Goal: Information Seeking & Learning: Learn about a topic

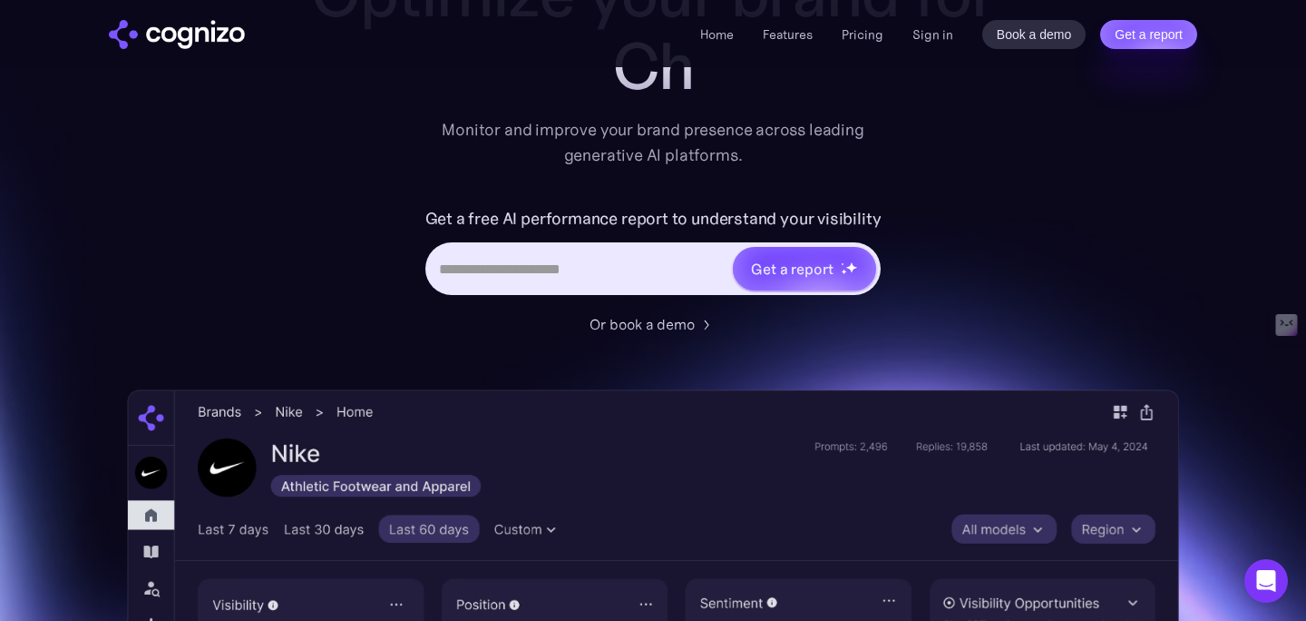
scroll to position [200, 0]
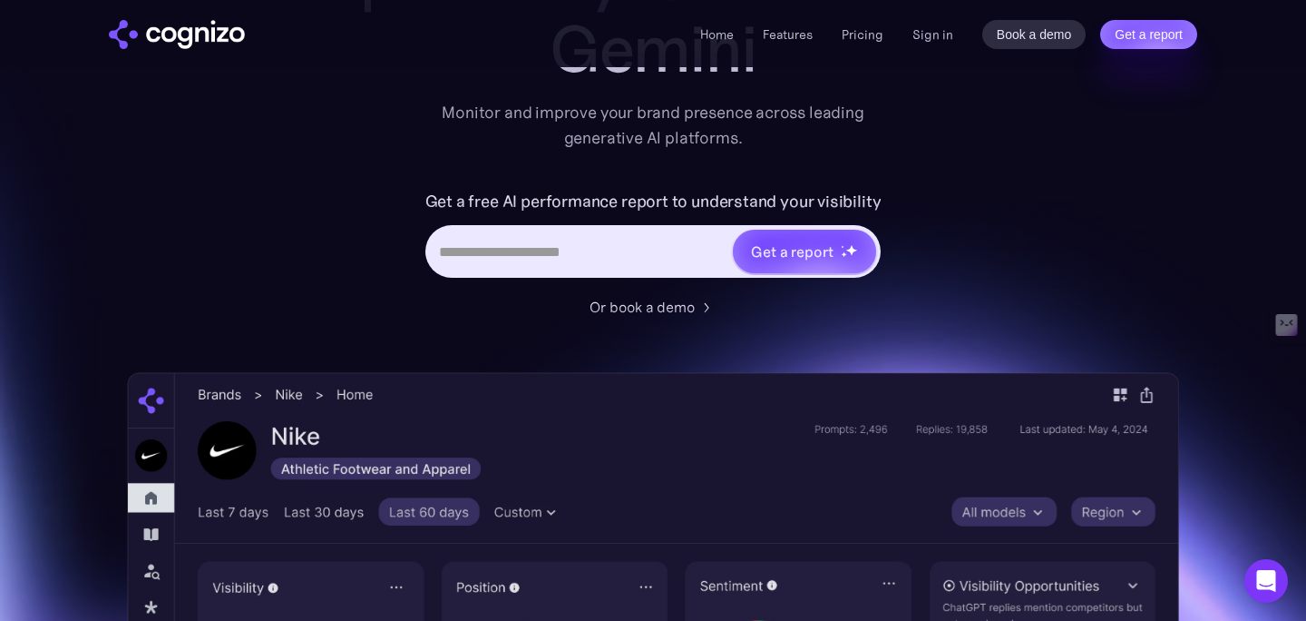
click at [578, 245] on input "Hero URL Input Form" at bounding box center [580, 251] width 304 height 34
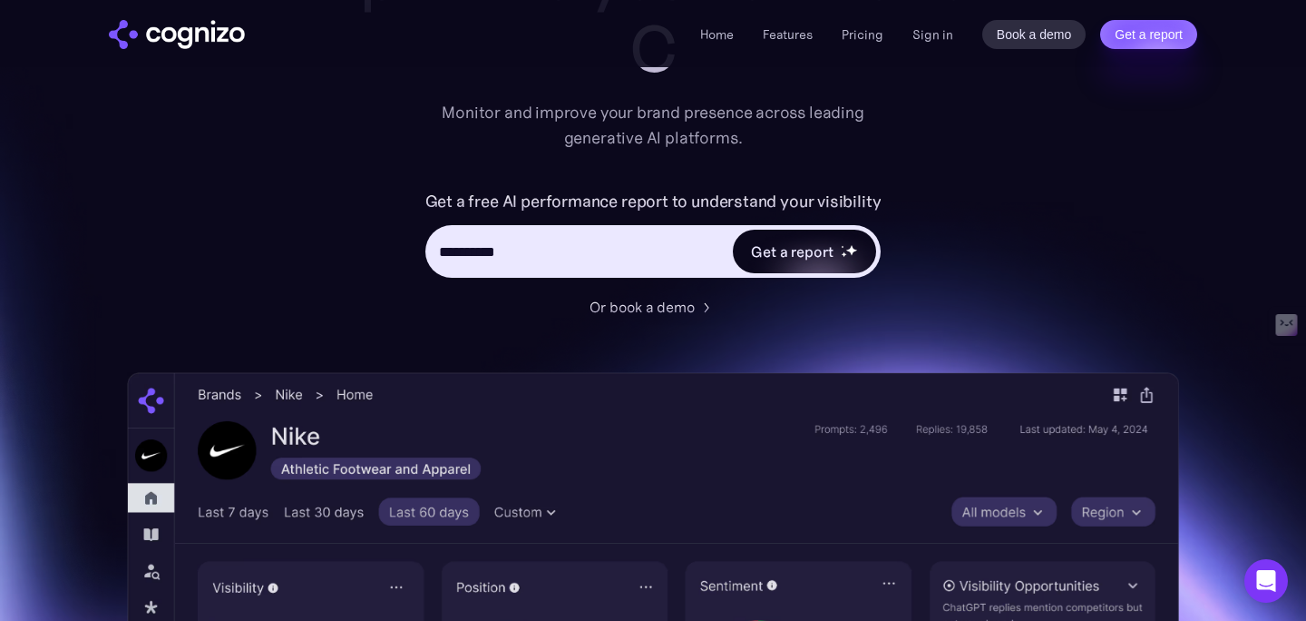
type input "**********"
click at [735, 257] on div "Get a report" at bounding box center [804, 252] width 143 height 44
type input "**********"
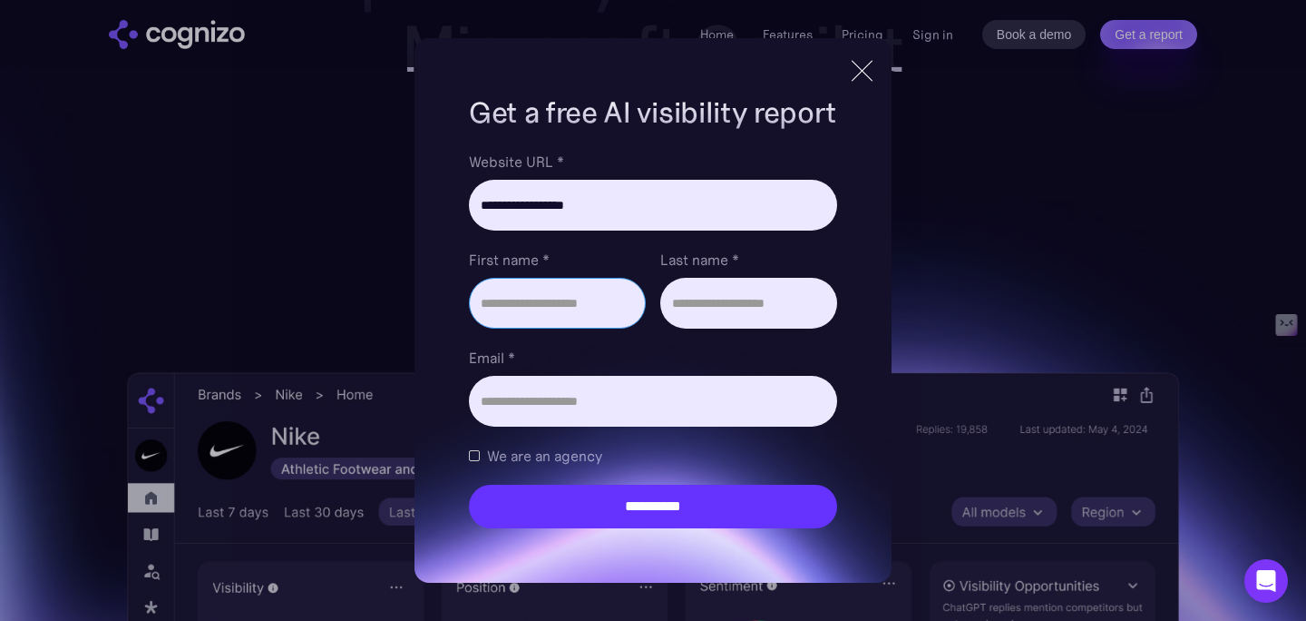
click at [607, 308] on input "First name *" at bounding box center [557, 303] width 177 height 51
click at [600, 303] on input "First name *" at bounding box center [557, 303] width 177 height 51
type input "*********"
click at [723, 295] on input "Last name *" at bounding box center [748, 303] width 177 height 51
type input "*****"
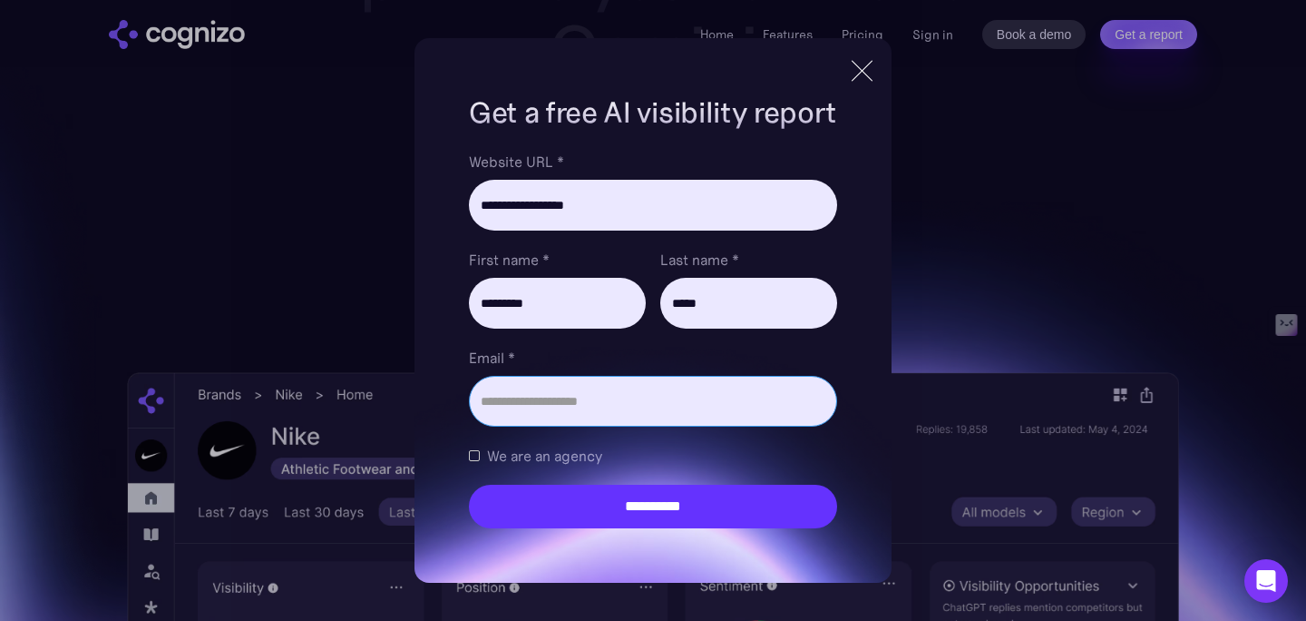
click at [667, 384] on input "Email *" at bounding box center [653, 401] width 368 height 51
type input "**********"
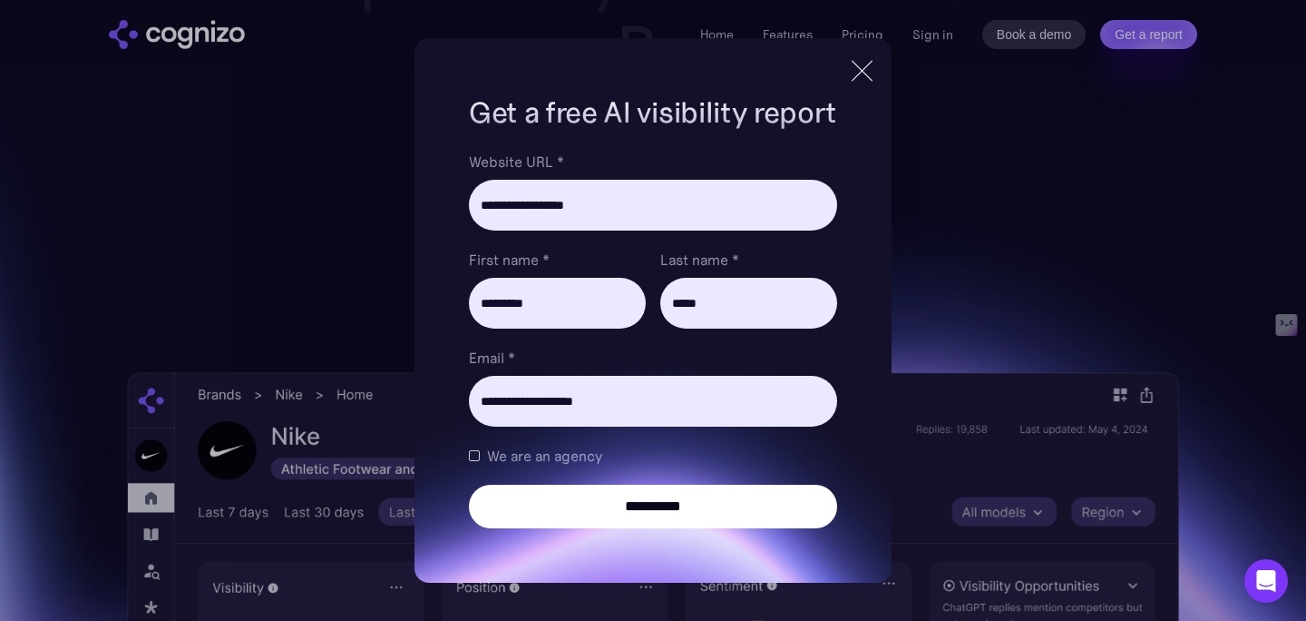
click at [562, 504] on input "**********" at bounding box center [653, 506] width 368 height 44
type input "**********"
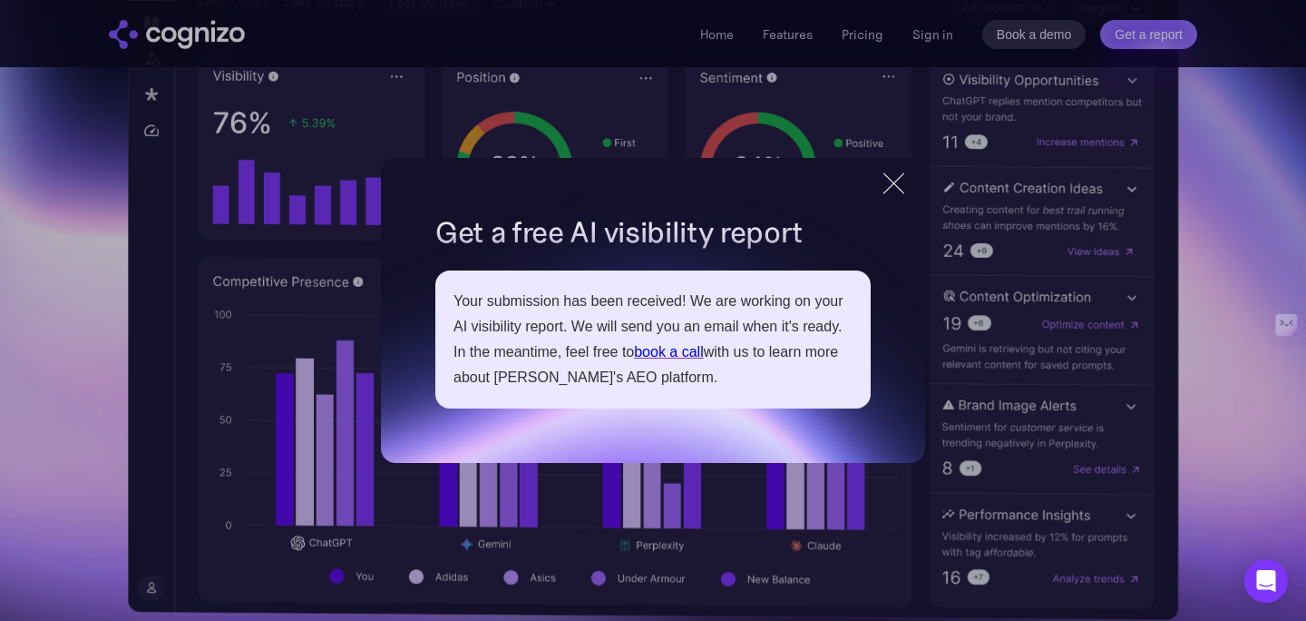
scroll to position [713, 0]
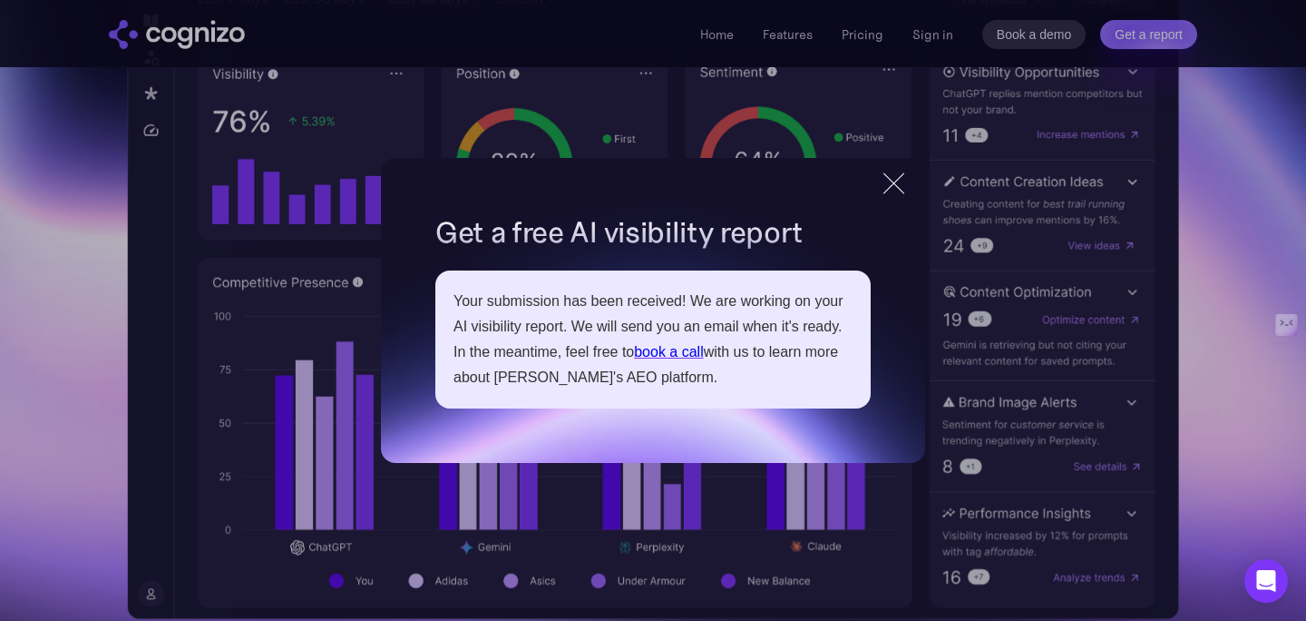
click at [891, 181] on div at bounding box center [894, 183] width 30 height 33
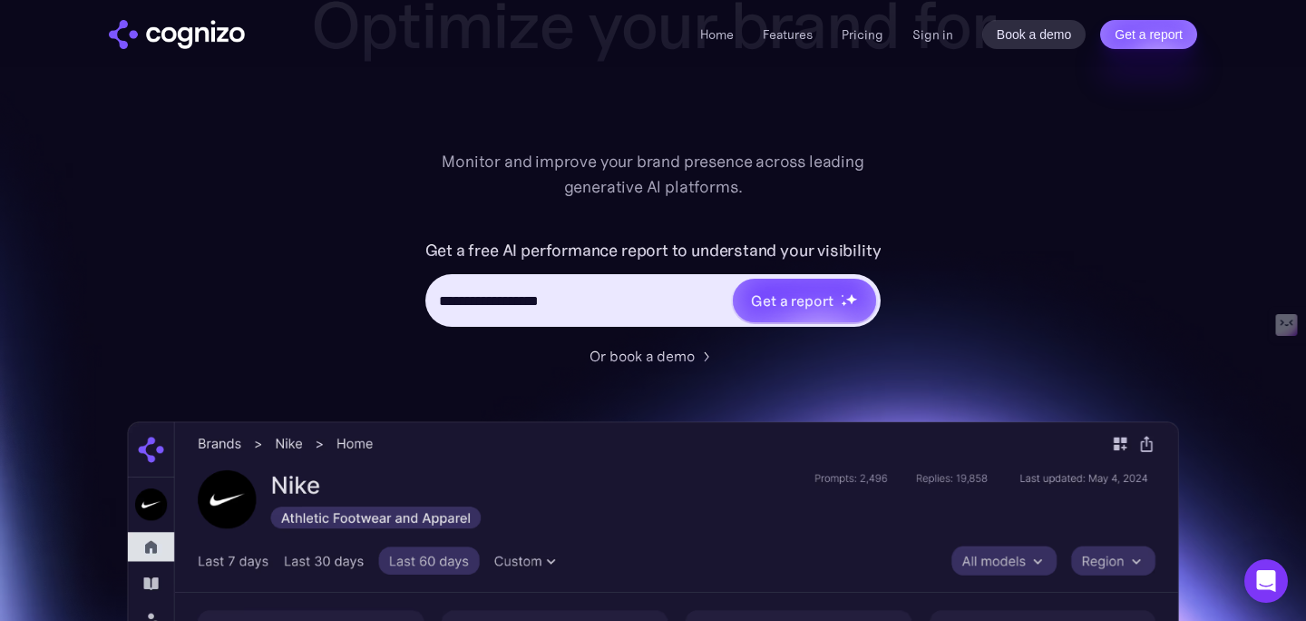
scroll to position [201, 0]
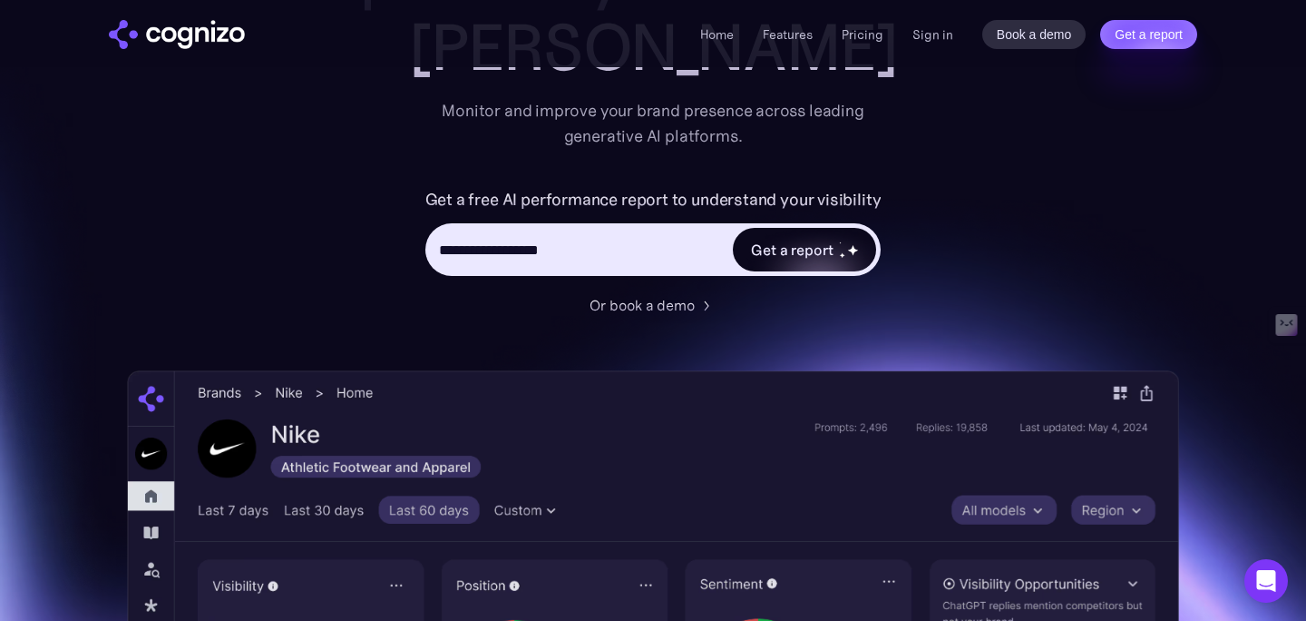
click at [792, 248] on div "Get a report" at bounding box center [792, 250] width 82 height 22
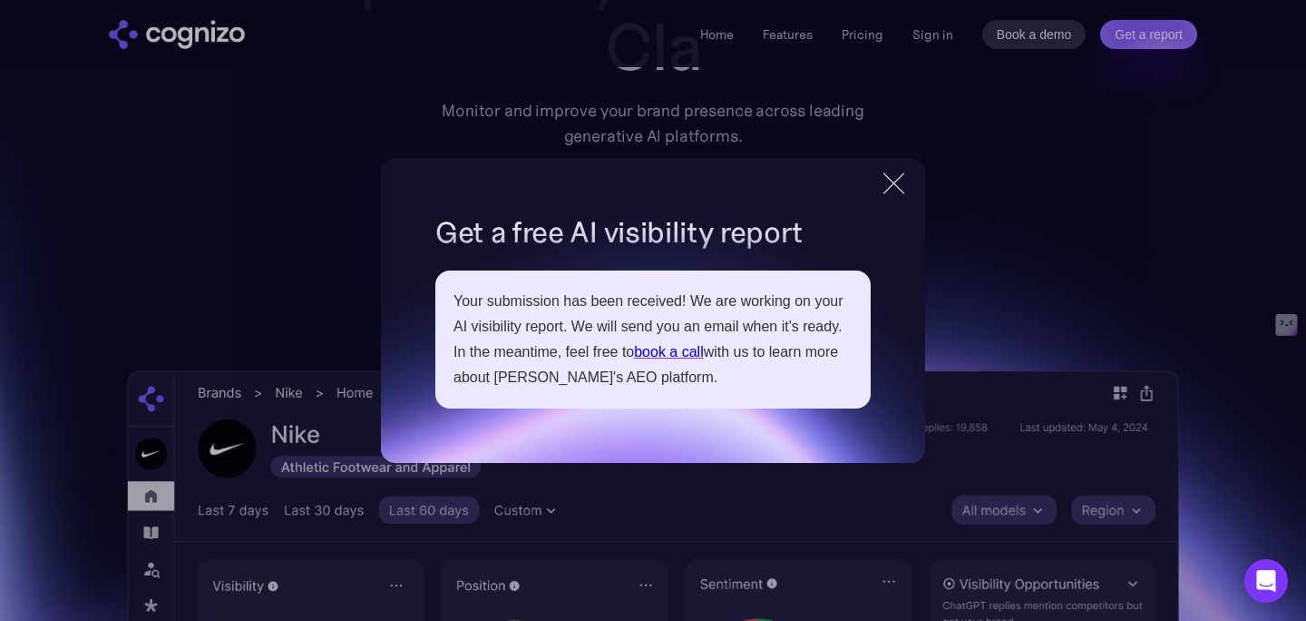
click at [898, 181] on div at bounding box center [894, 183] width 30 height 33
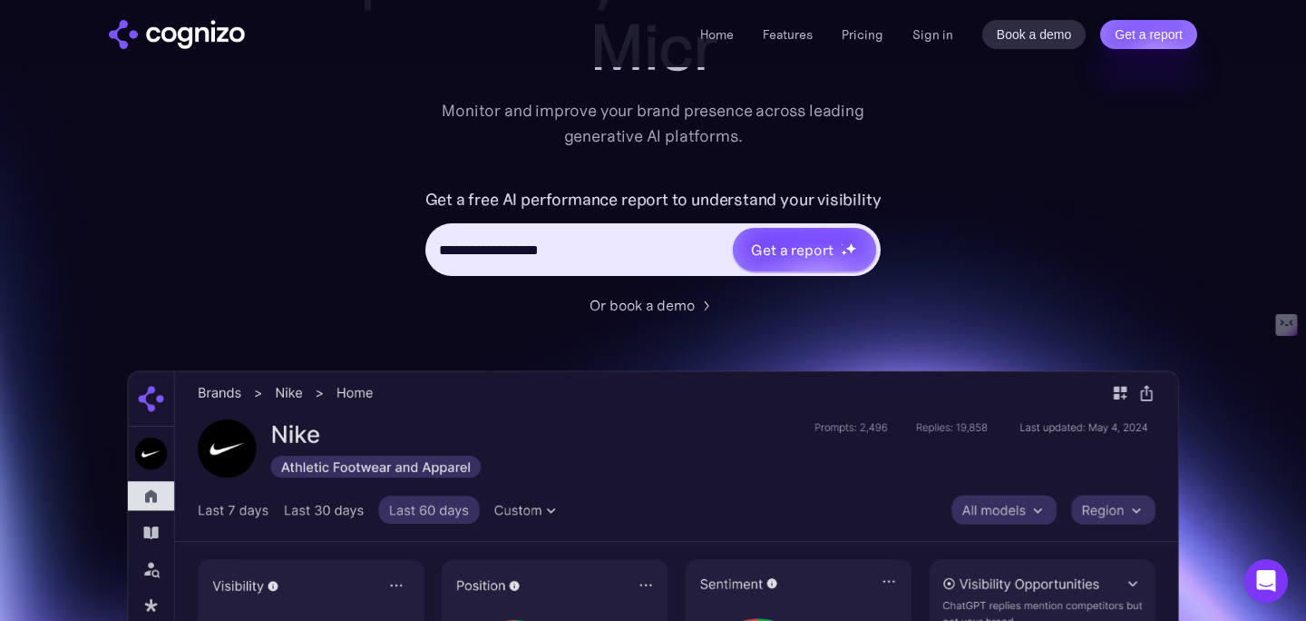
click at [615, 246] on input "**********" at bounding box center [580, 249] width 304 height 34
type input "*"
paste input "**********"
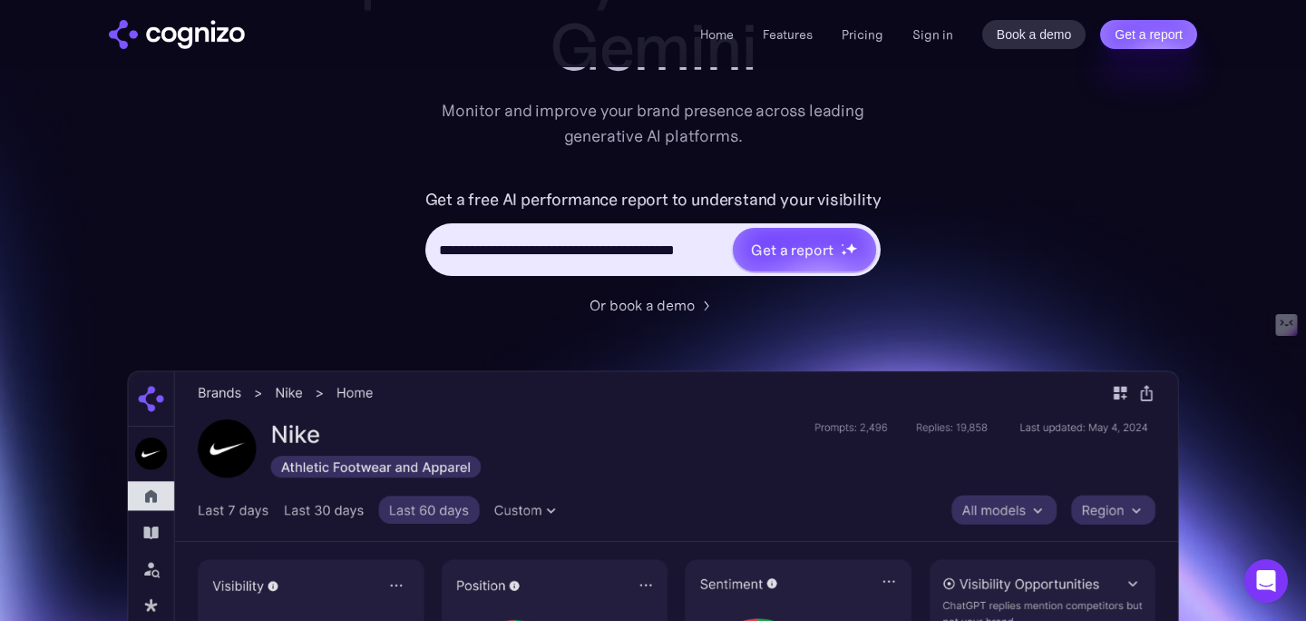
scroll to position [0, 30]
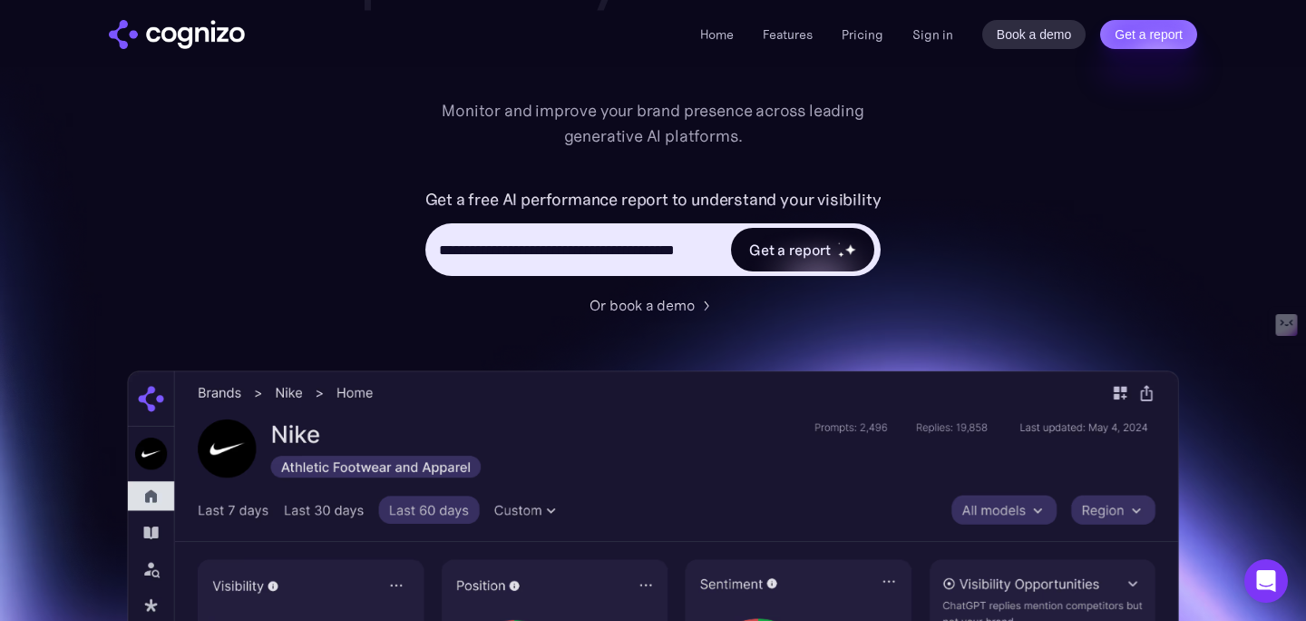
type input "**********"
click at [792, 235] on div "Get a report" at bounding box center [802, 250] width 143 height 44
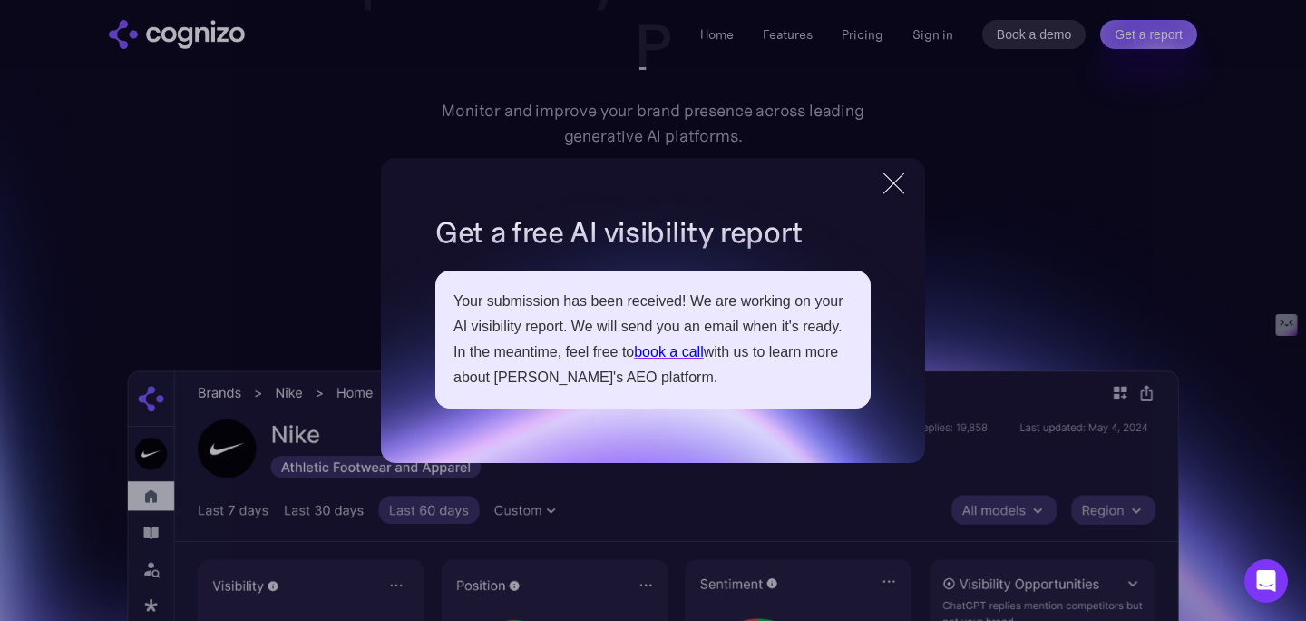
click at [896, 193] on div at bounding box center [894, 183] width 30 height 33
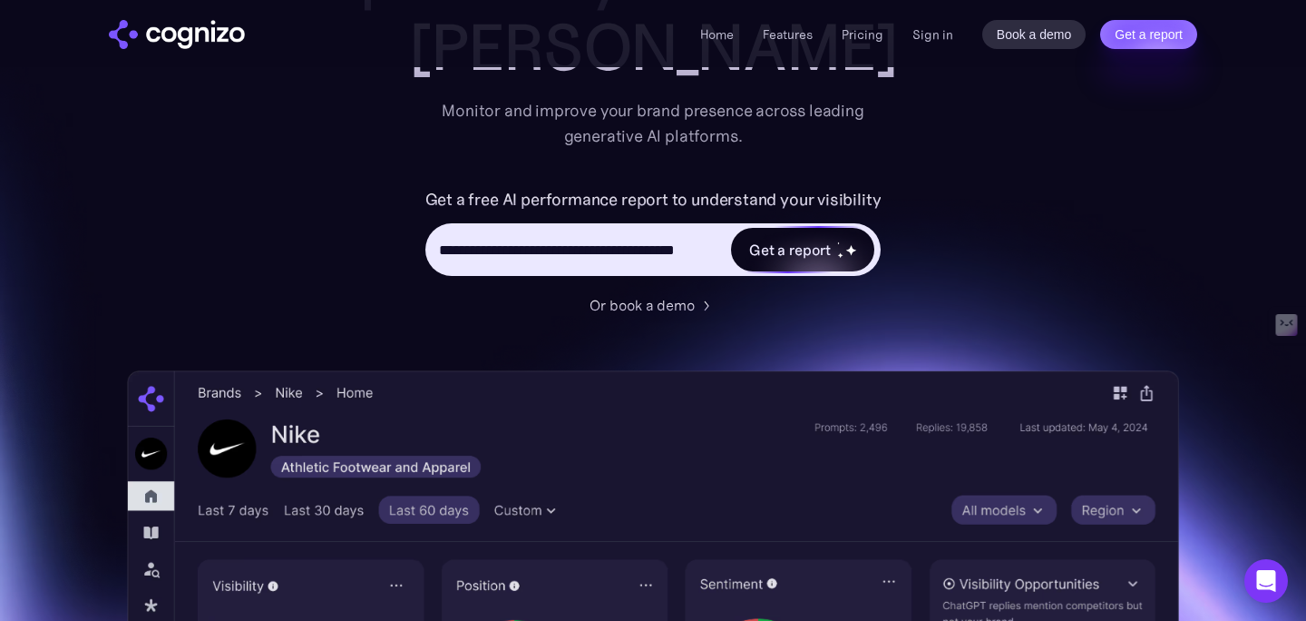
click at [852, 239] on div "Get a report" at bounding box center [802, 250] width 143 height 44
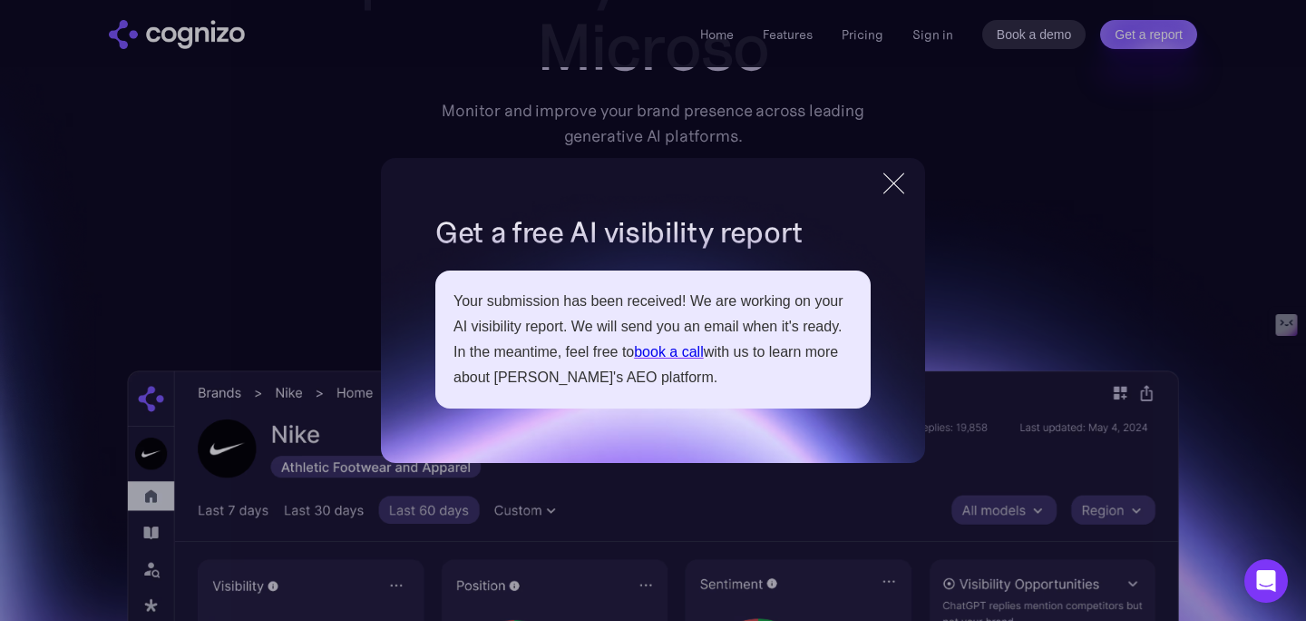
click at [903, 192] on div at bounding box center [894, 182] width 21 height 21
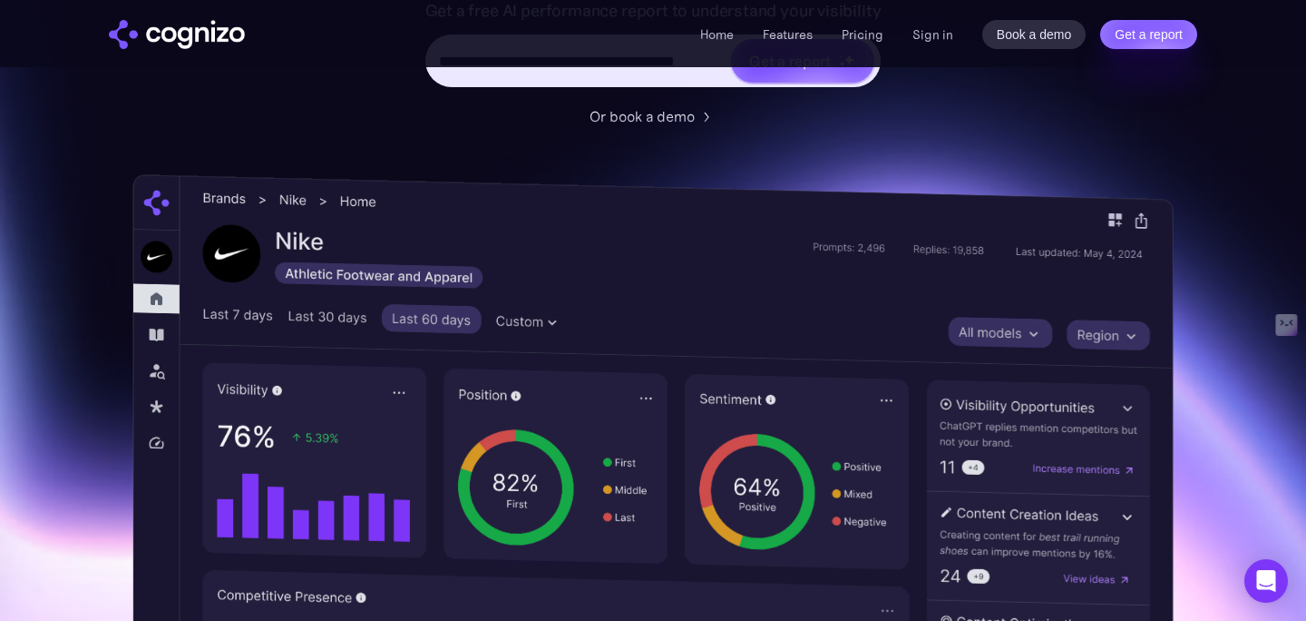
scroll to position [403, 0]
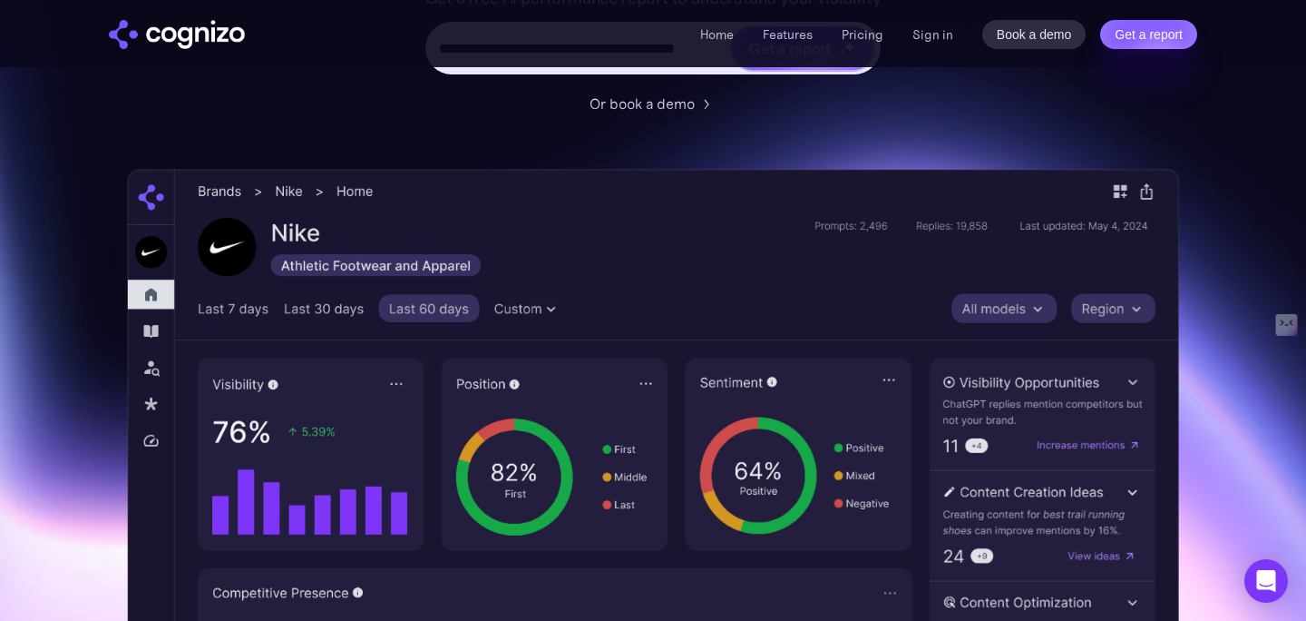
click at [1160, 49] on div "Home Features Pricing Book a demo Get a report Sign in Book a demo Get a report" at bounding box center [653, 33] width 1306 height 67
click at [1167, 34] on link "Get a report" at bounding box center [1148, 34] width 97 height 29
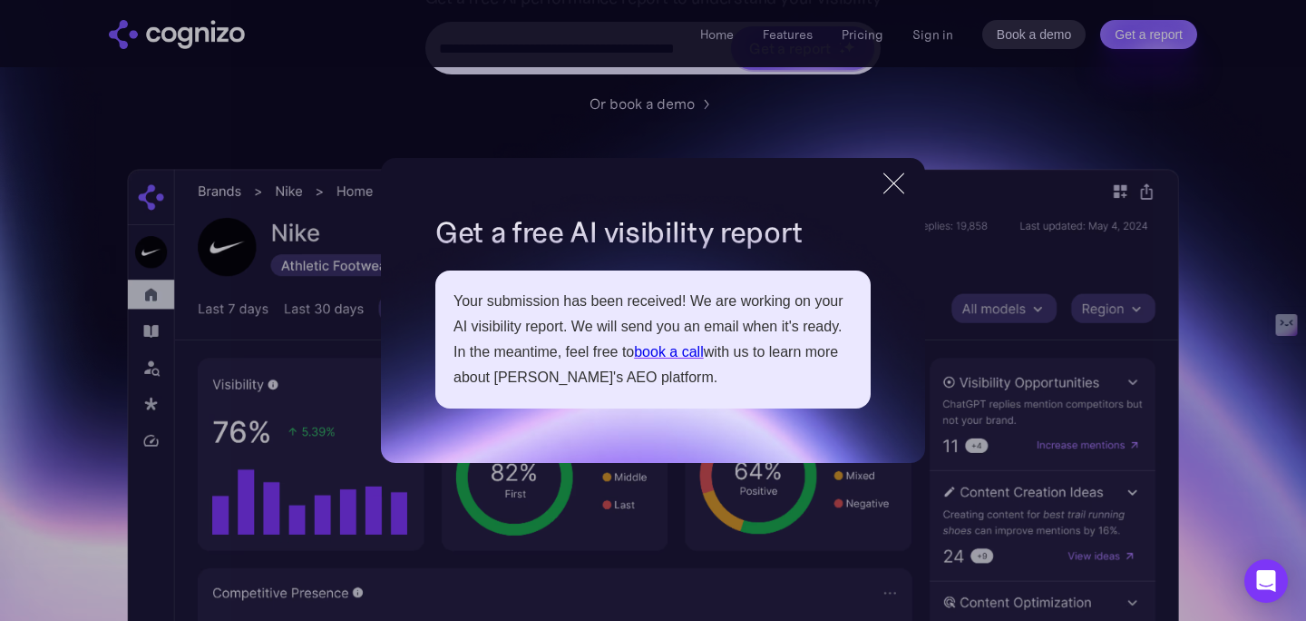
click at [689, 353] on link "book a call" at bounding box center [669, 351] width 70 height 15
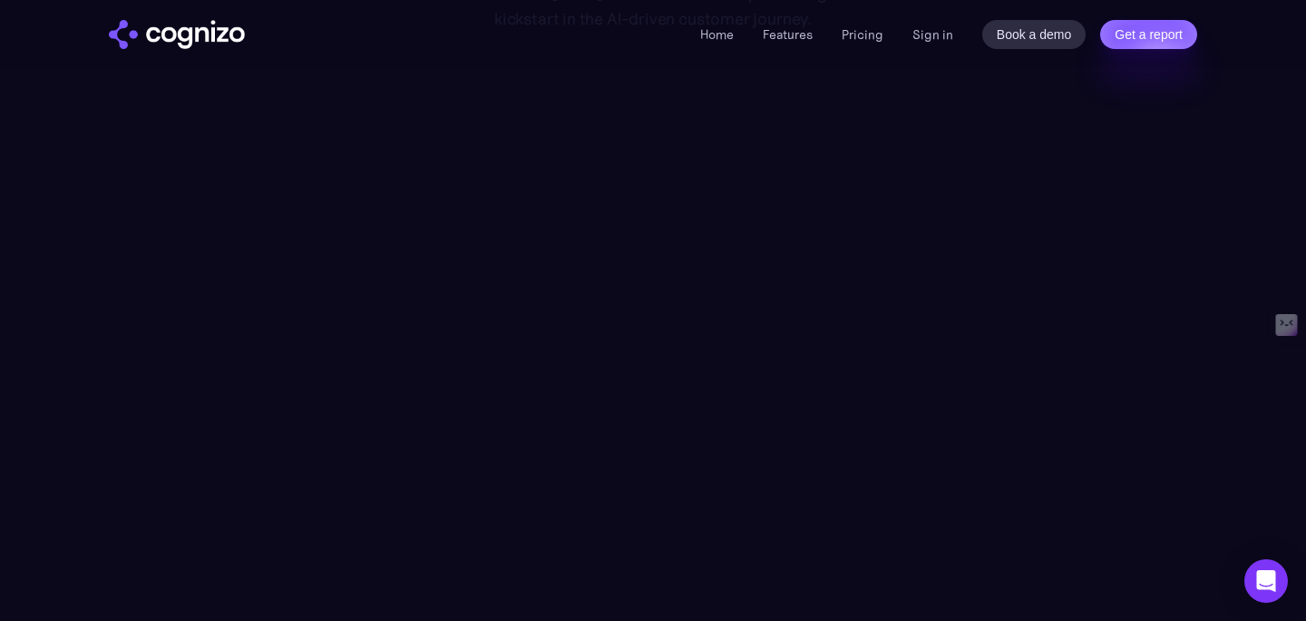
scroll to position [237, 0]
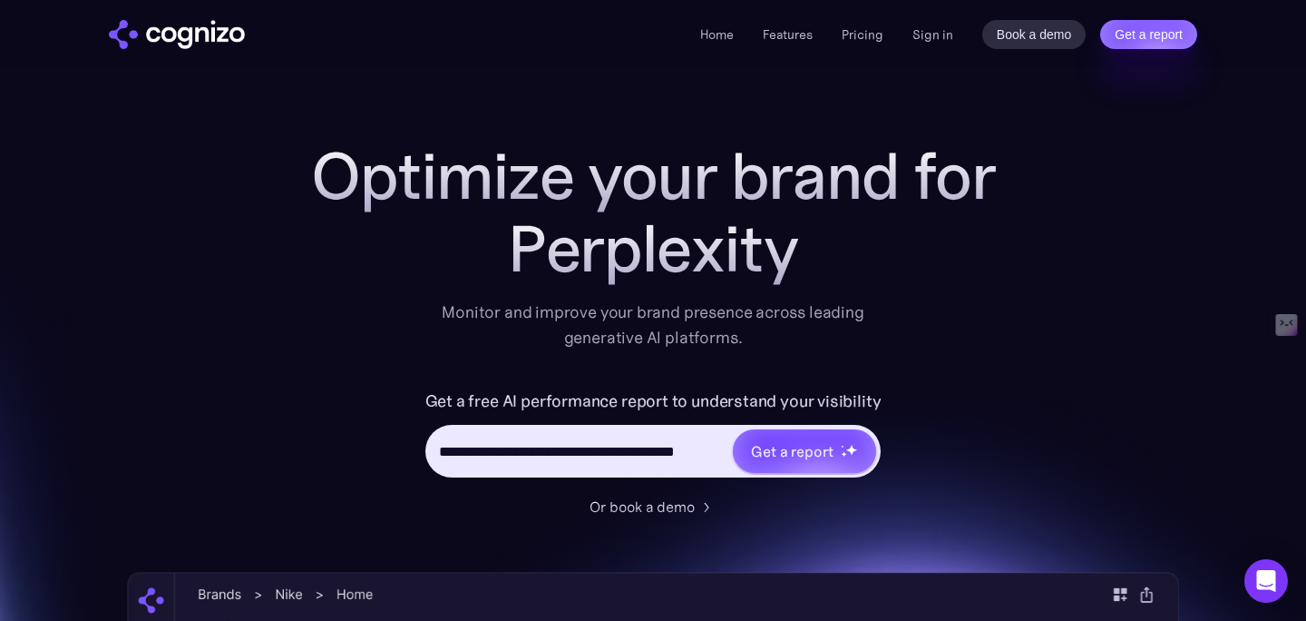
click at [195, 30] on img "home" at bounding box center [177, 34] width 136 height 29
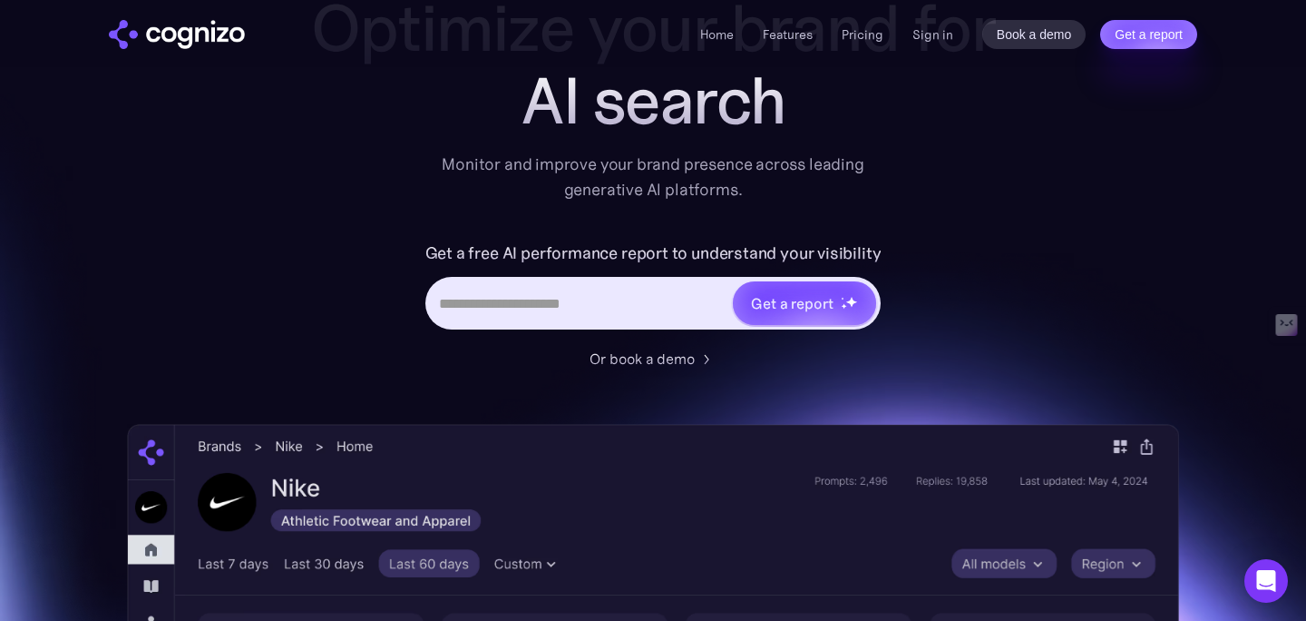
scroll to position [165, 0]
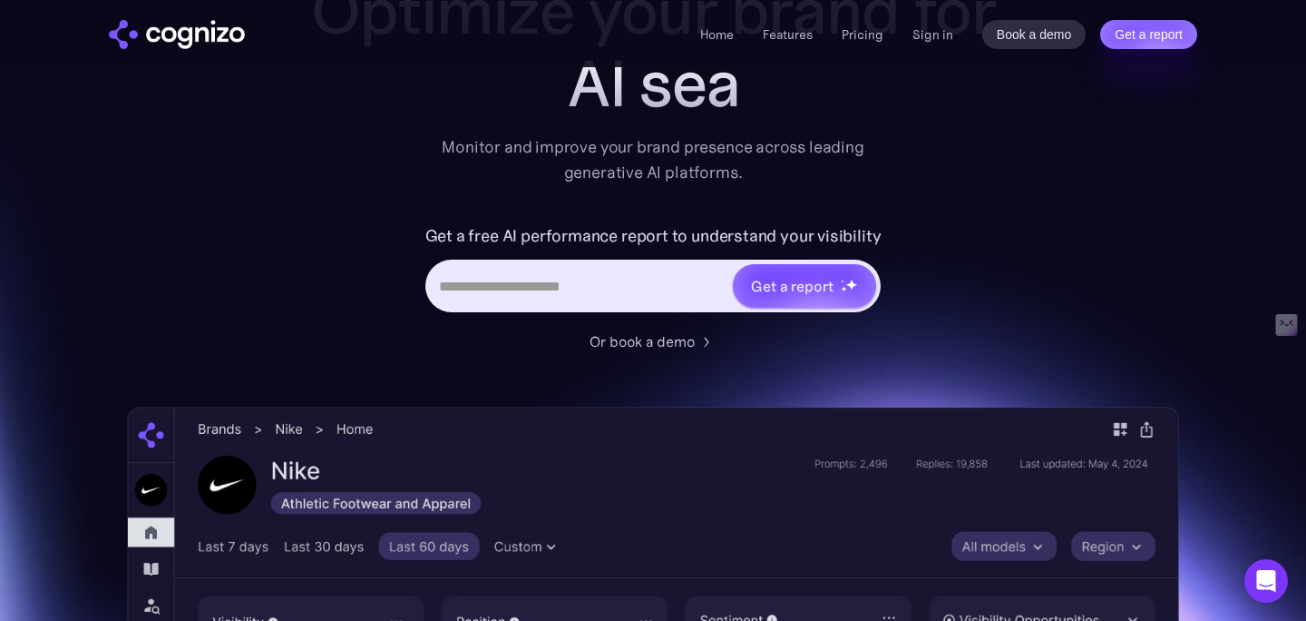
click at [887, 22] on div "Home Features Pricing Book a demo Get a report Sign in Book a demo Get a report" at bounding box center [948, 34] width 497 height 29
click at [876, 27] on link "Pricing" at bounding box center [863, 34] width 42 height 16
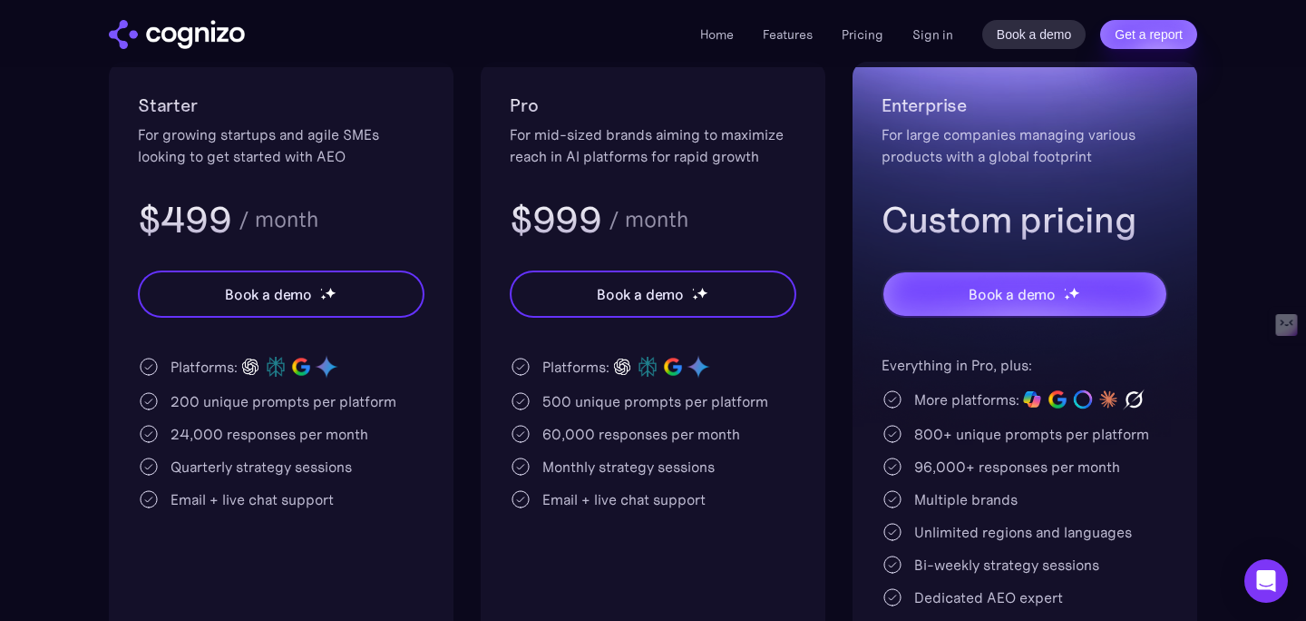
scroll to position [377, 0]
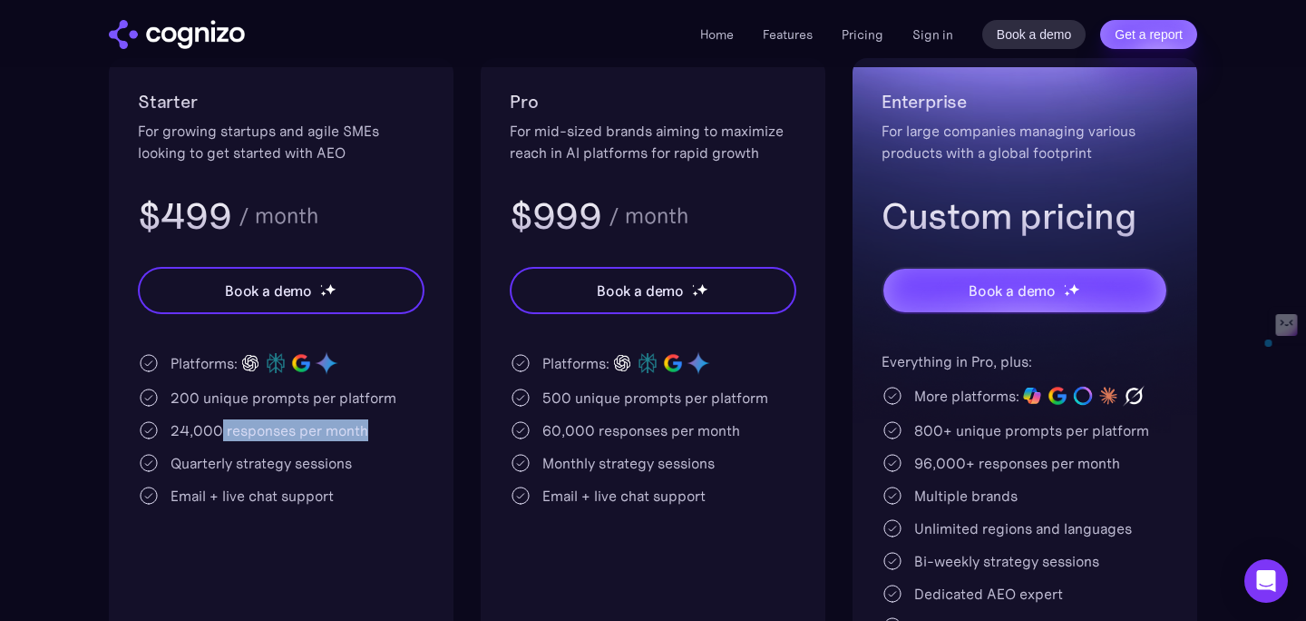
drag, startPoint x: 369, startPoint y: 430, endPoint x: 214, endPoint y: 425, distance: 155.2
click at [214, 425] on div "24,000 responses per month" at bounding box center [281, 430] width 287 height 22
drag, startPoint x: 179, startPoint y: 400, endPoint x: 209, endPoint y: 398, distance: 30.0
click at [209, 398] on div "200 unique prompts per platform" at bounding box center [284, 397] width 226 height 22
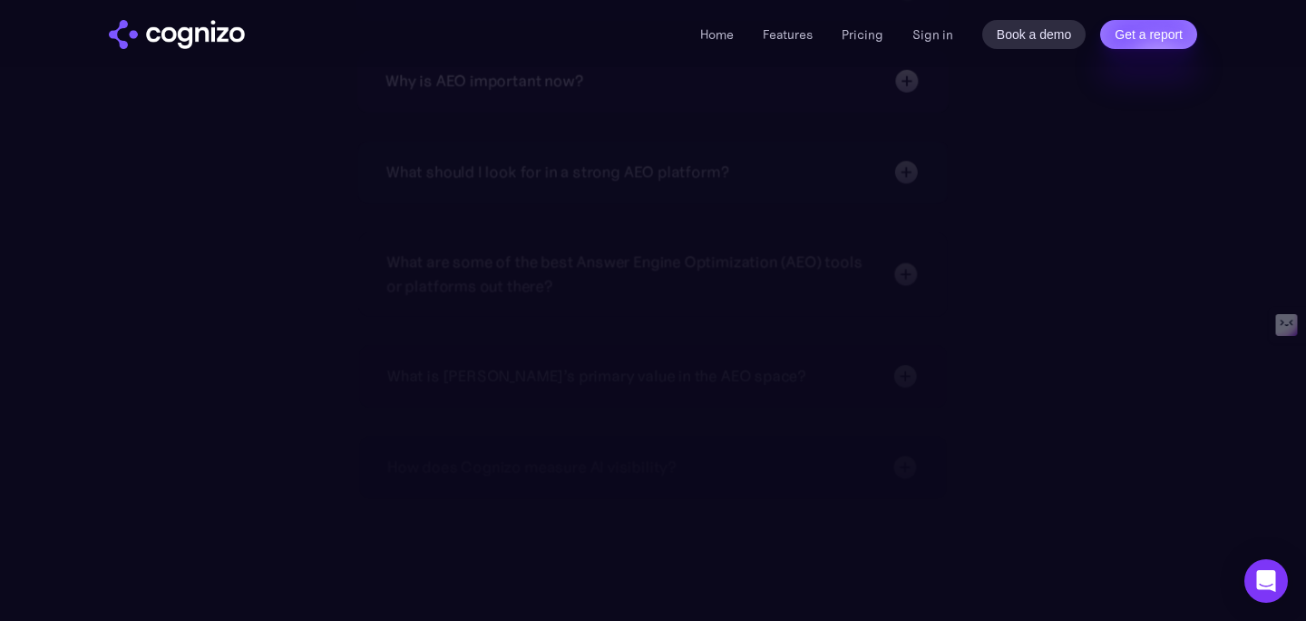
scroll to position [4569, 0]
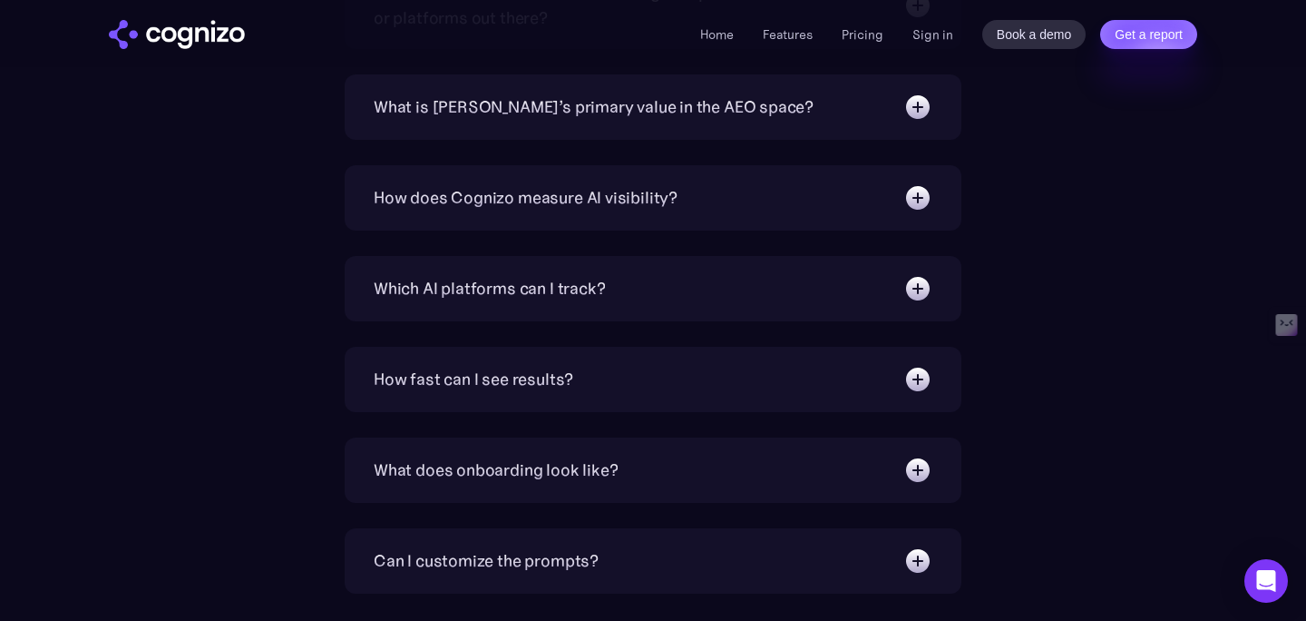
click at [498, 276] on div "Which AI platforms can I track?" at bounding box center [489, 288] width 231 height 25
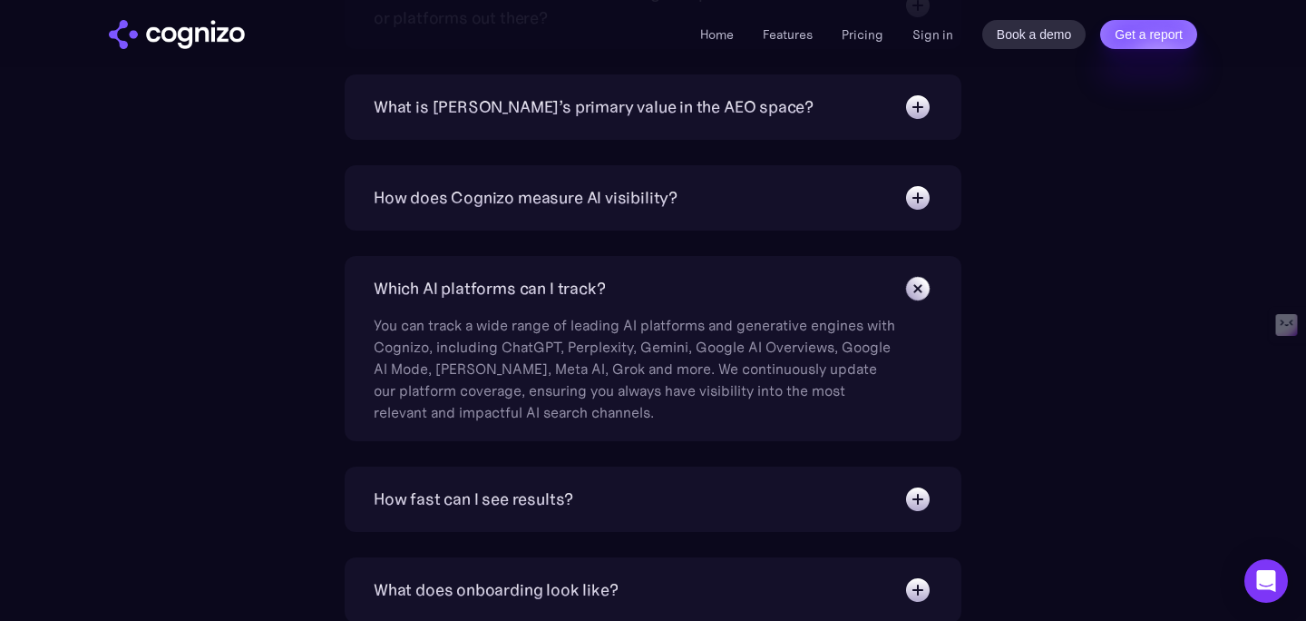
click at [498, 276] on div "Which AI platforms can I track?" at bounding box center [489, 288] width 231 height 25
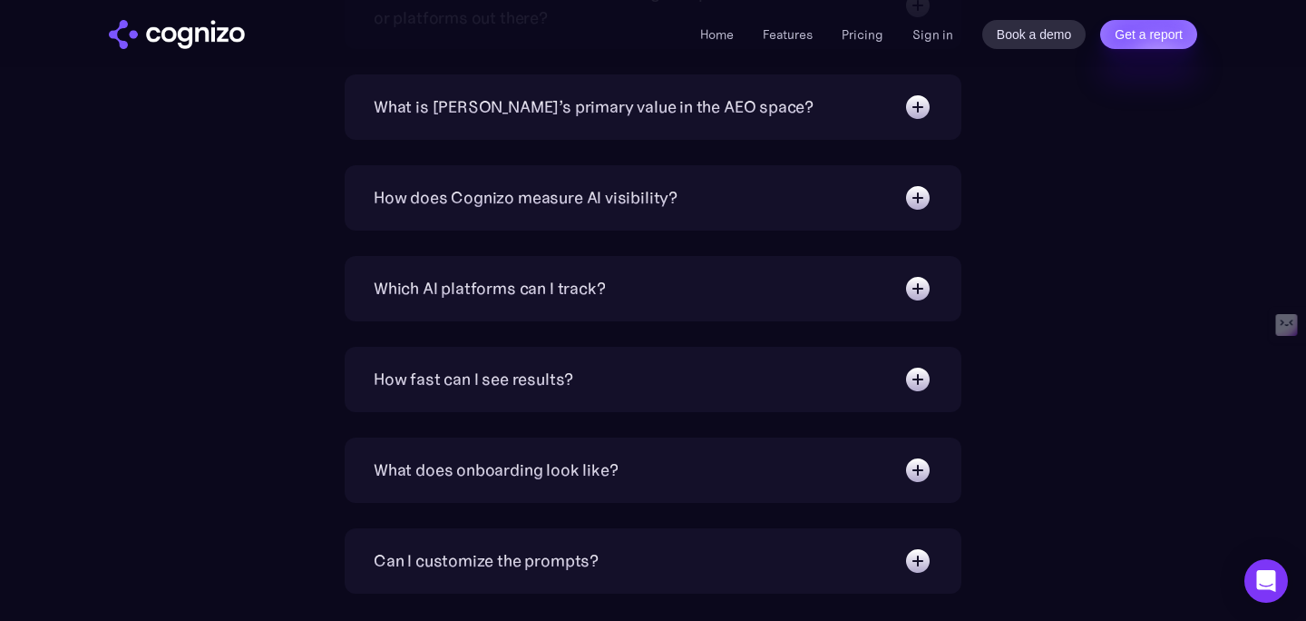
click at [520, 223] on div "How does Cognizo measure AI visibility? We run prompts on each AI platform cont…" at bounding box center [653, 197] width 617 height 65
click at [527, 216] on div "How does Cognizo measure AI visibility? We run prompts on each AI platform cont…" at bounding box center [653, 197] width 617 height 65
click at [538, 203] on div "How does Cognizo measure AI visibility?" at bounding box center [526, 197] width 304 height 25
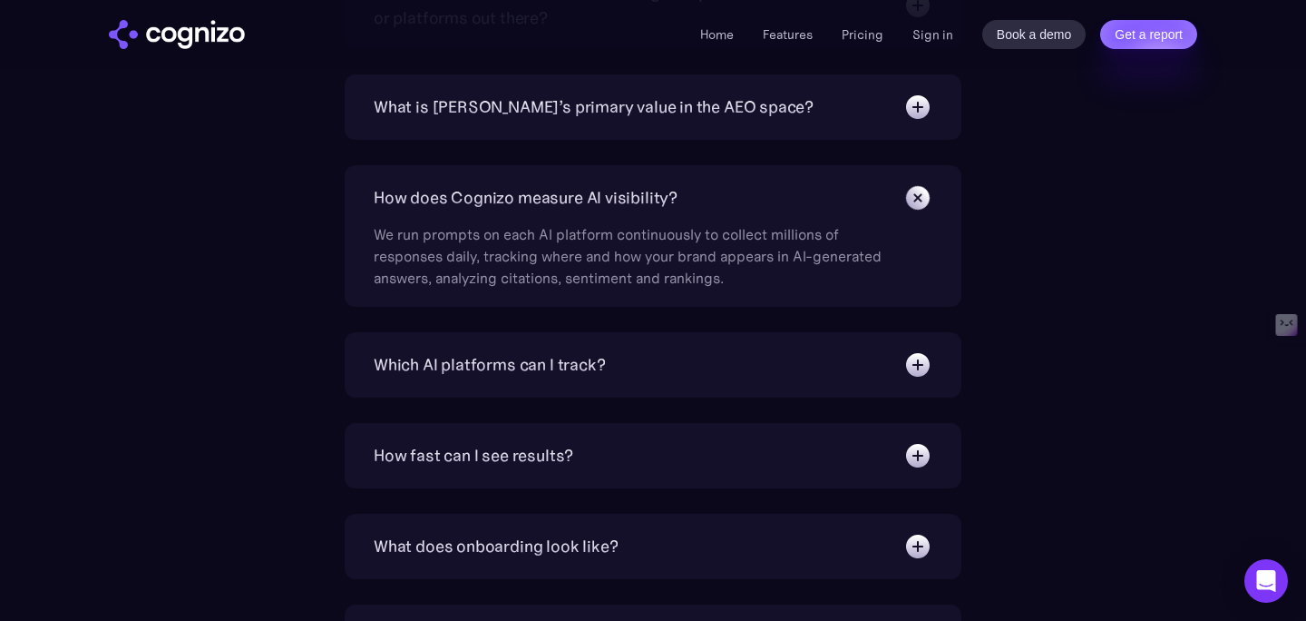
click at [542, 192] on div "How does Cognizo measure AI visibility?" at bounding box center [526, 197] width 304 height 25
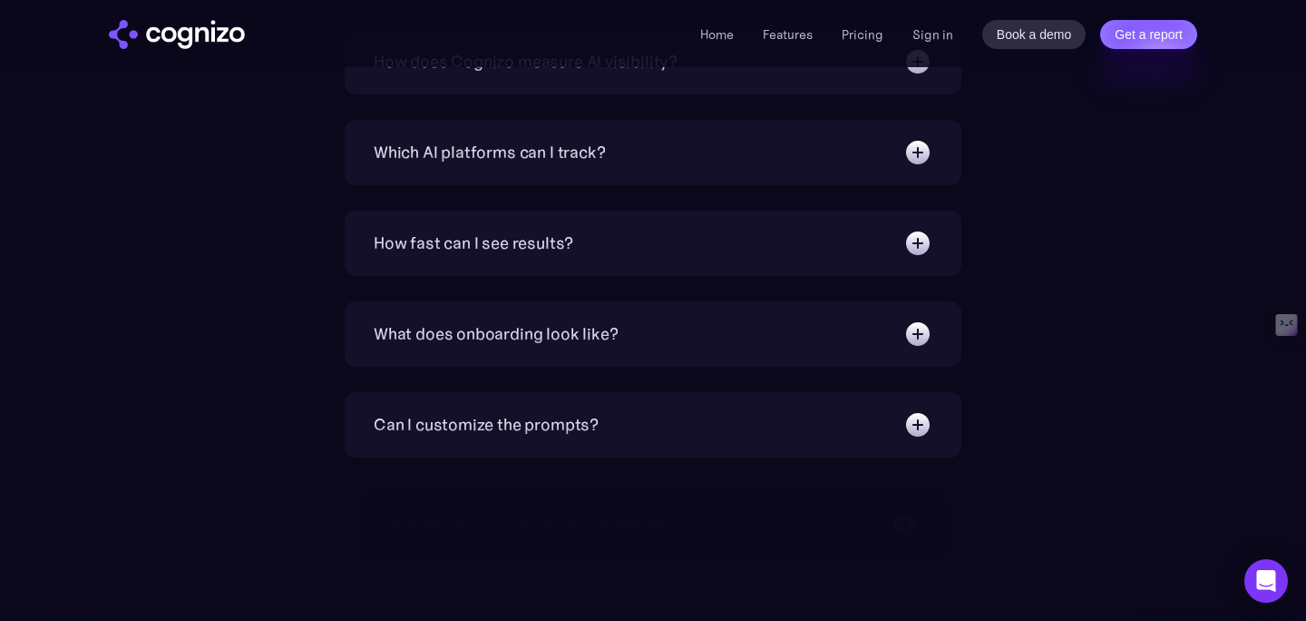
scroll to position [4707, 0]
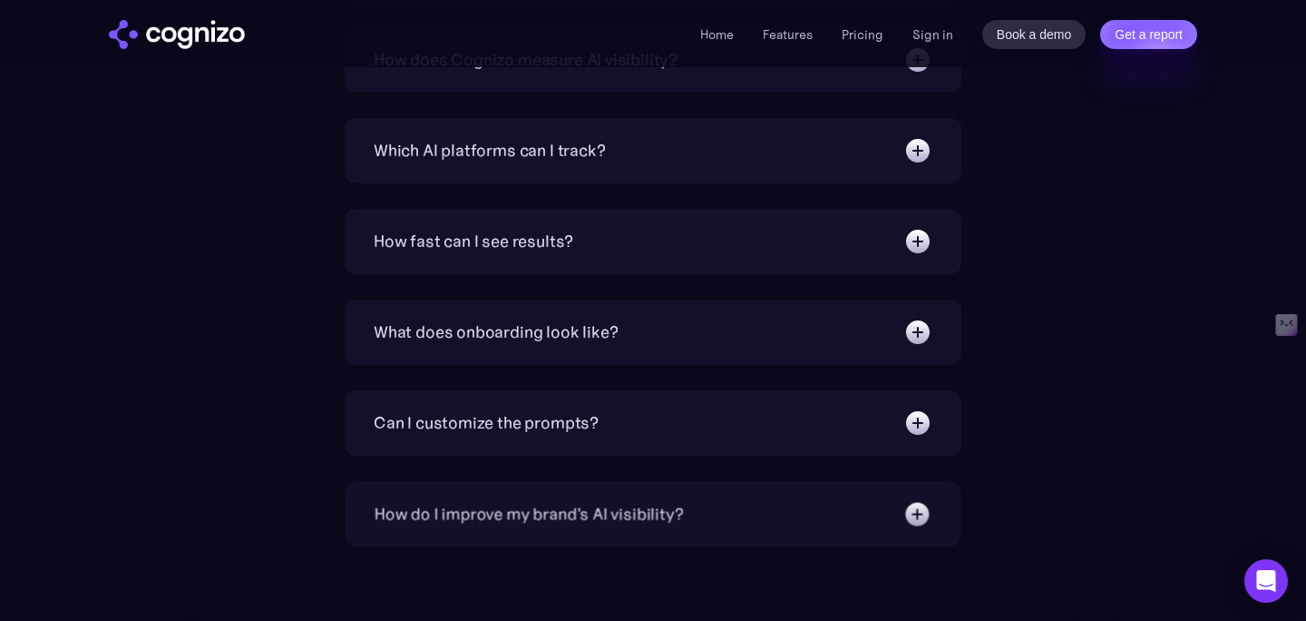
click at [541, 229] on div "How fast can I see results?" at bounding box center [474, 241] width 200 height 25
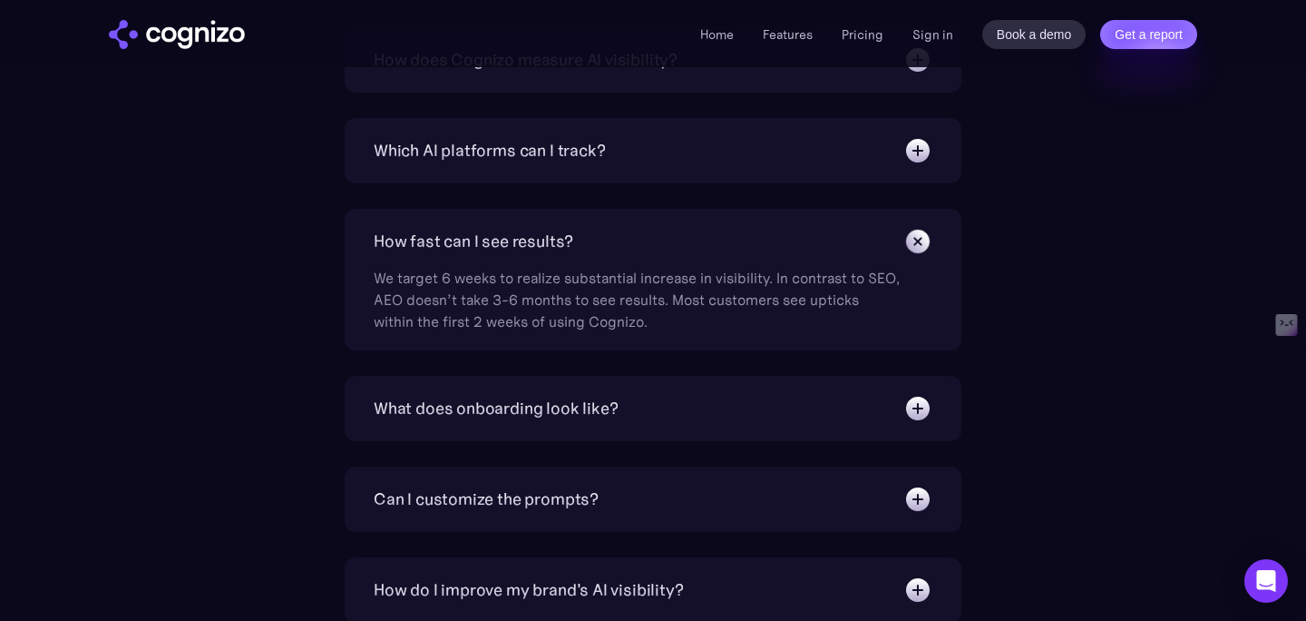
click at [541, 229] on div "How fast can I see results?" at bounding box center [474, 241] width 200 height 25
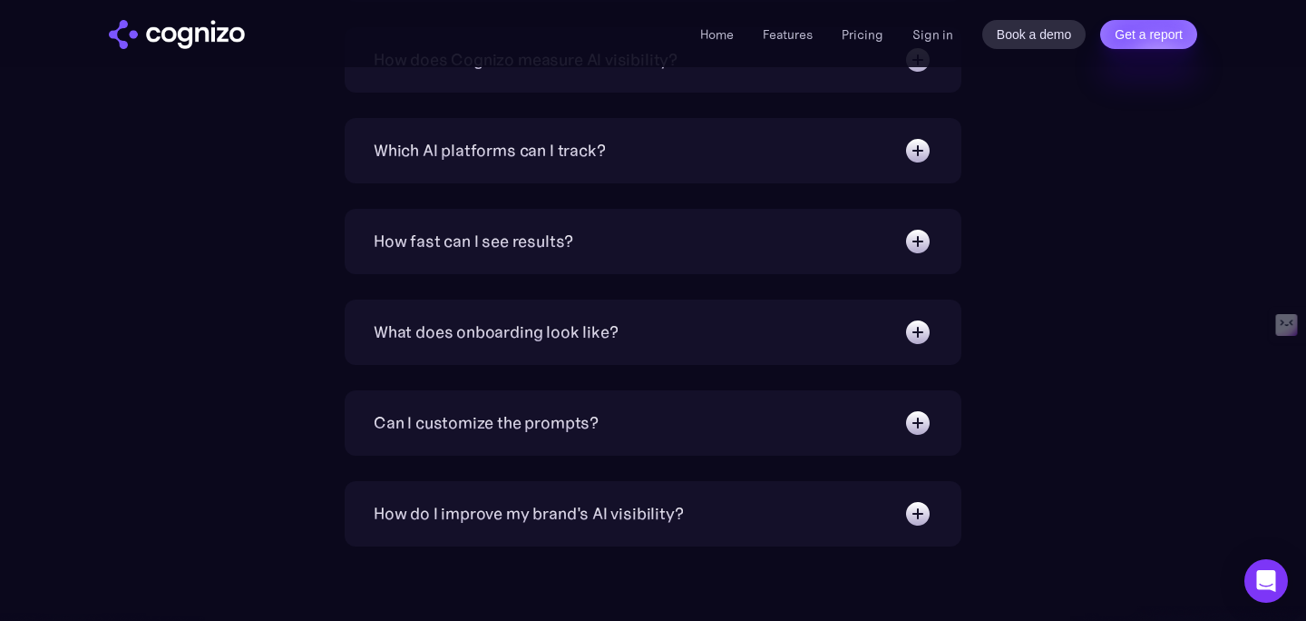
click at [527, 314] on div "What does onboarding look like? Instant. You’ll have a premade prompt set to st…" at bounding box center [653, 331] width 617 height 65
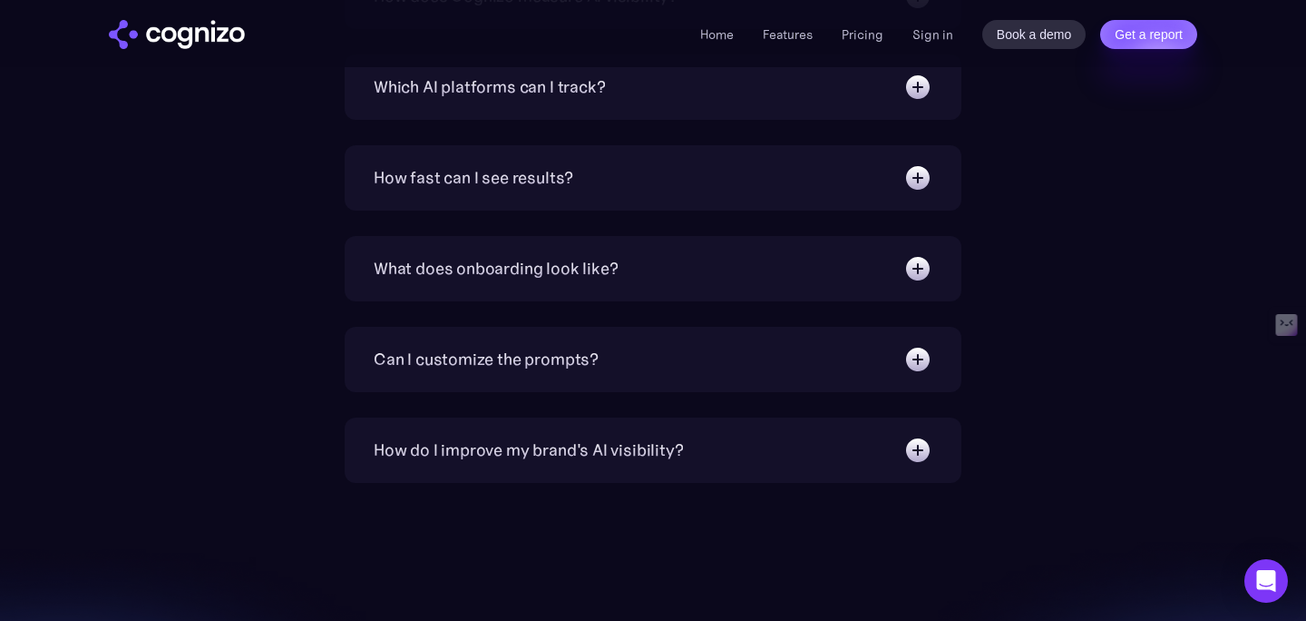
scroll to position [4796, 0]
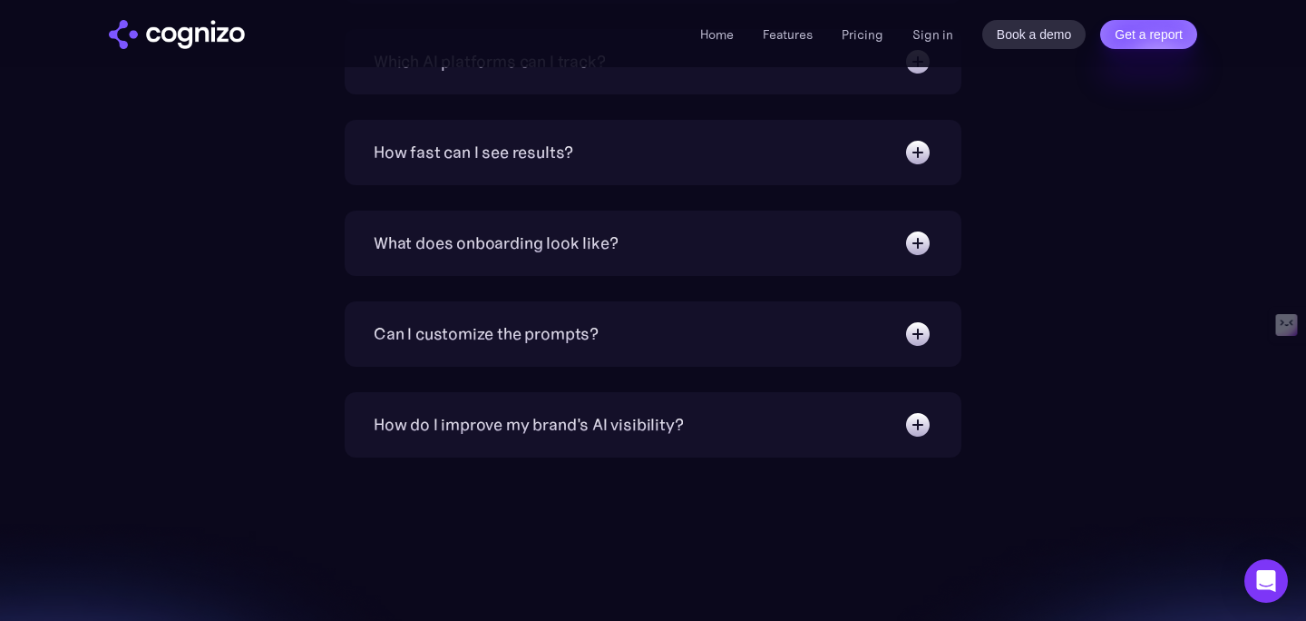
click at [542, 326] on div "Can I customize the prompts?" at bounding box center [486, 333] width 225 height 25
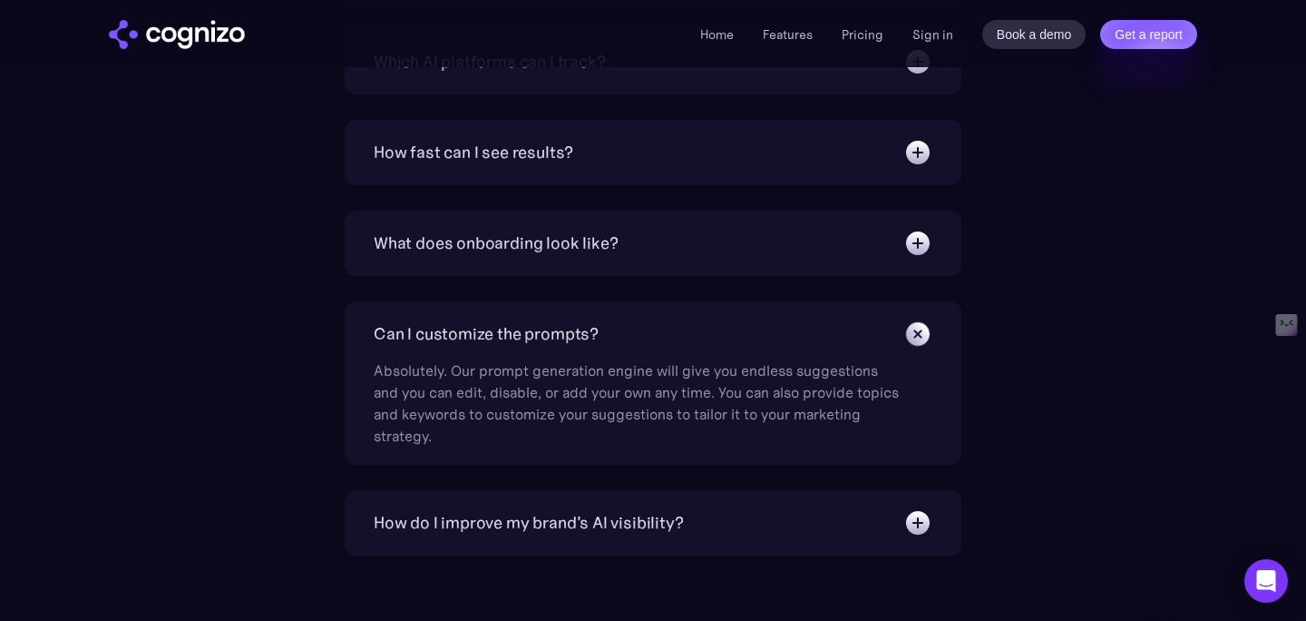
click at [518, 533] on div "How do I improve my brand's AI visibility?" at bounding box center [528, 522] width 309 height 25
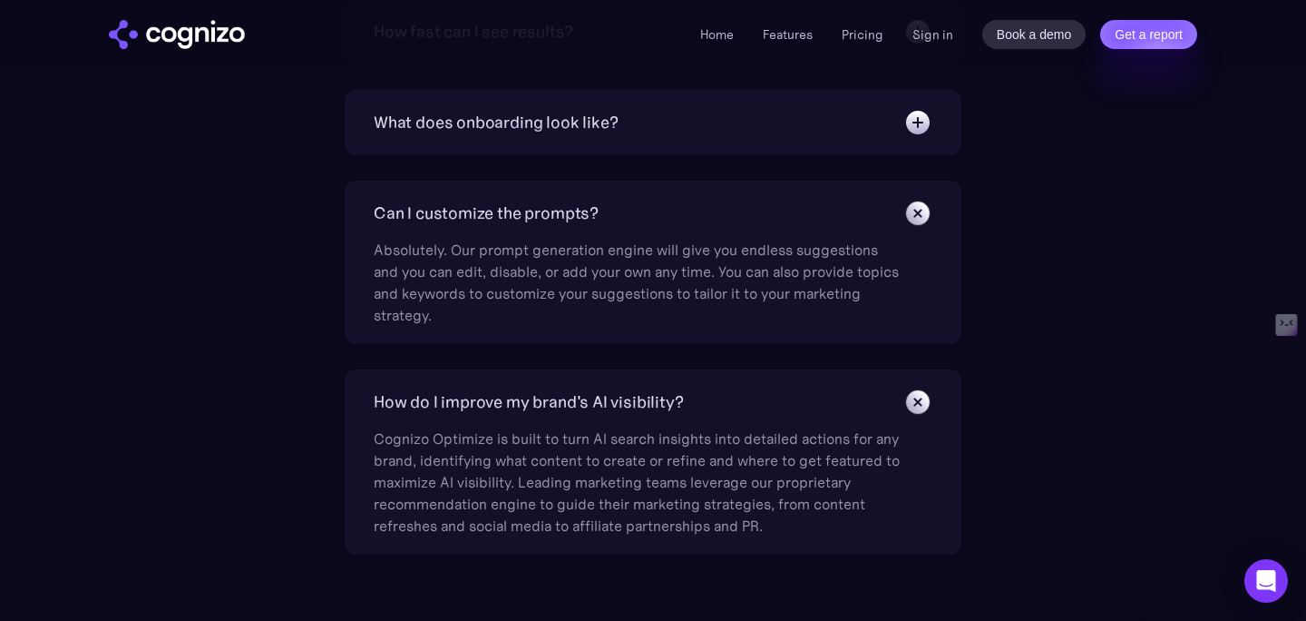
scroll to position [4967, 0]
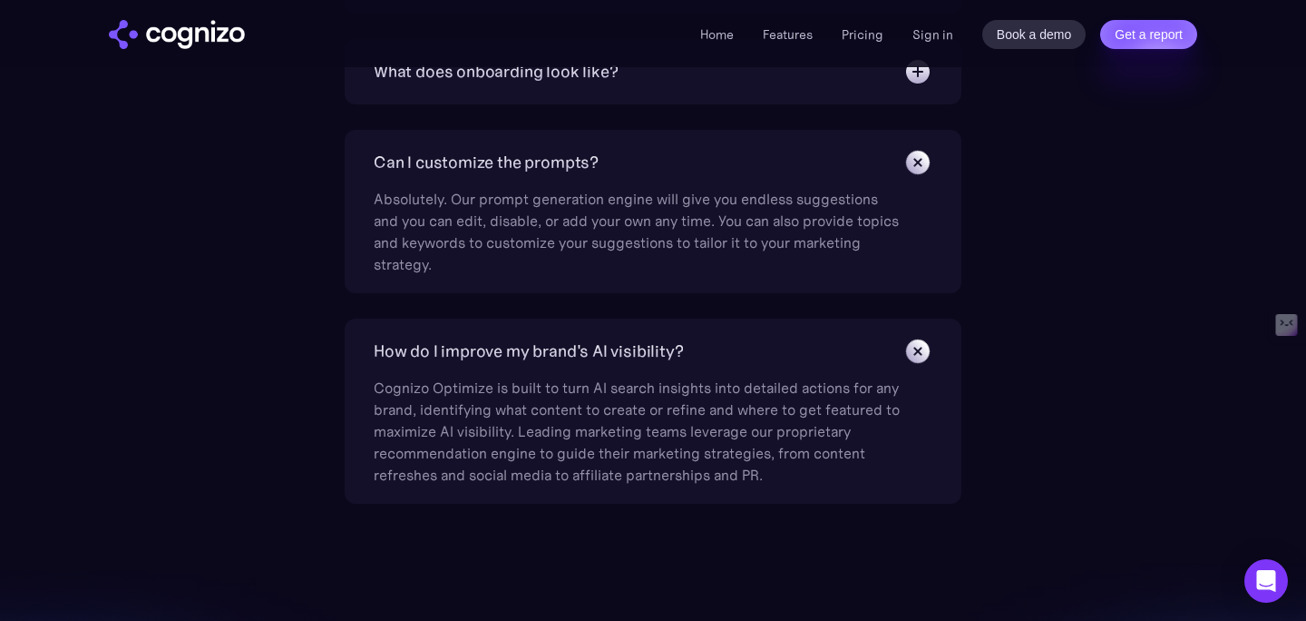
click at [650, 184] on div "Absolutely. Our prompt generation engine will give you endless suggestions and …" at bounding box center [637, 226] width 526 height 98
click at [601, 167] on div "Can I customize the prompts?" at bounding box center [653, 162] width 559 height 29
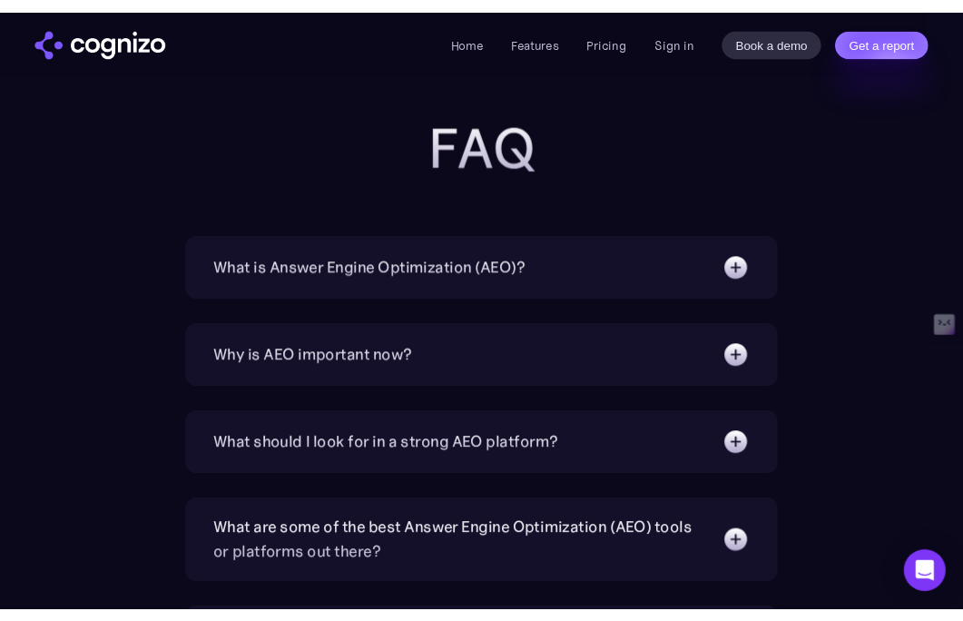
scroll to position [4773, 0]
